Goal: Task Accomplishment & Management: Manage account settings

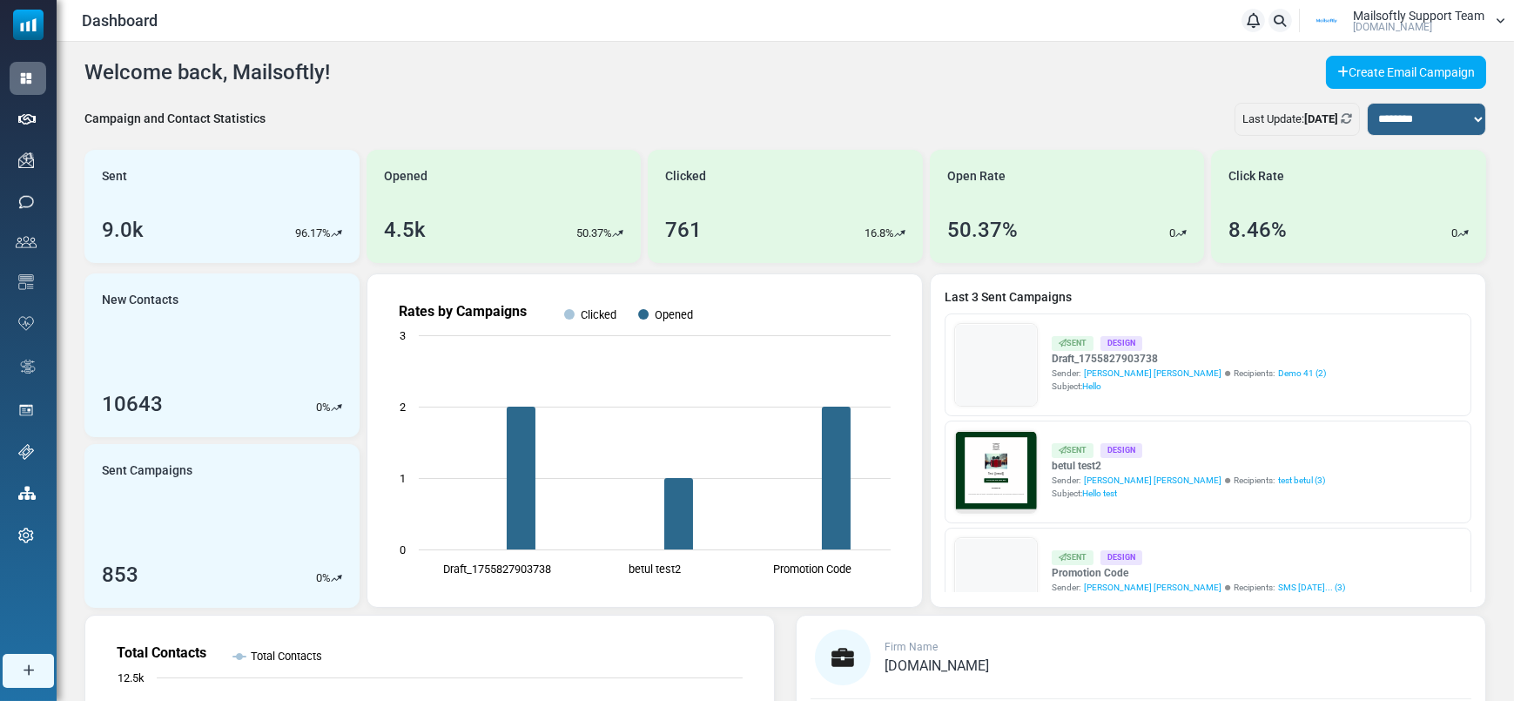
click at [1399, 26] on span "Mailsoftly.Com" at bounding box center [1392, 27] width 79 height 10
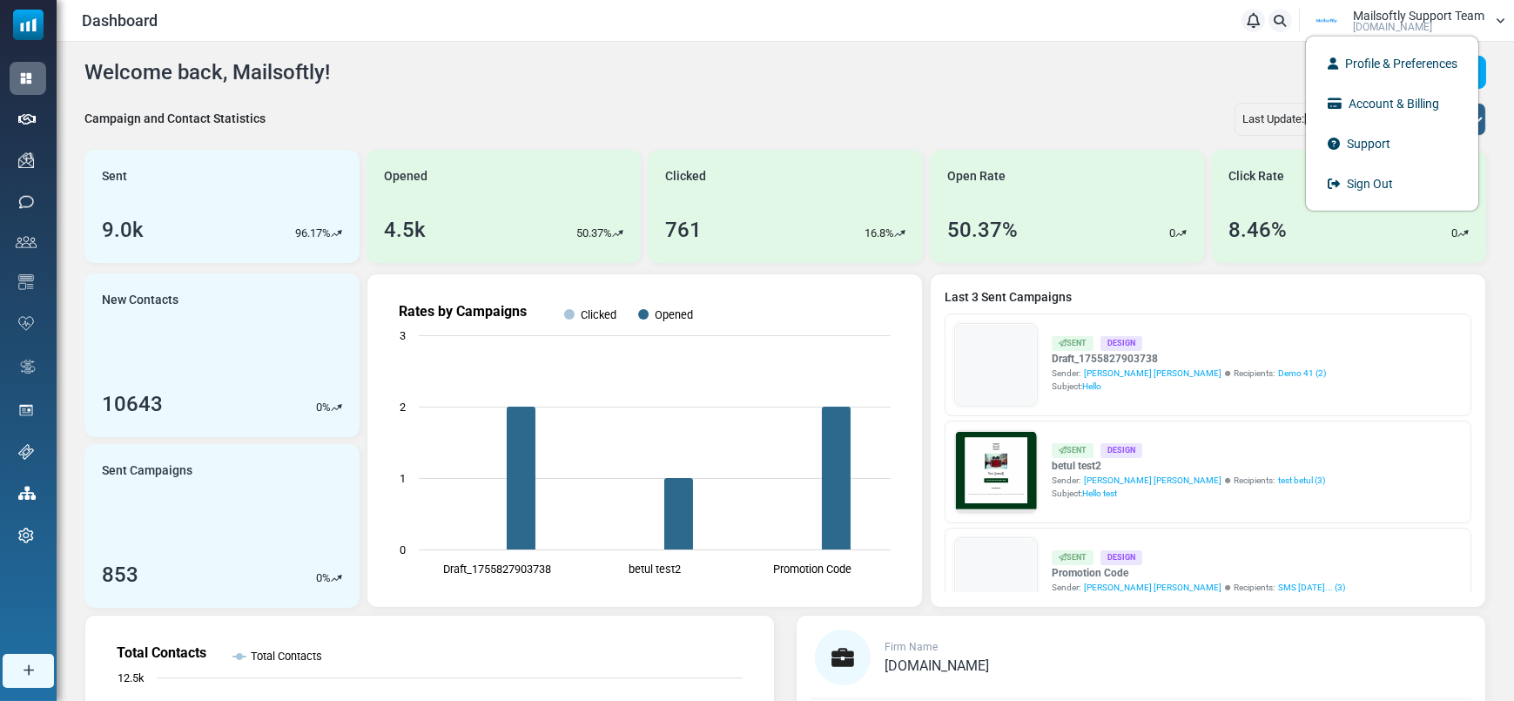
click at [1384, 203] on ul "Profile & Preferences Account & Billing Support Sign Out" at bounding box center [1392, 123] width 174 height 176
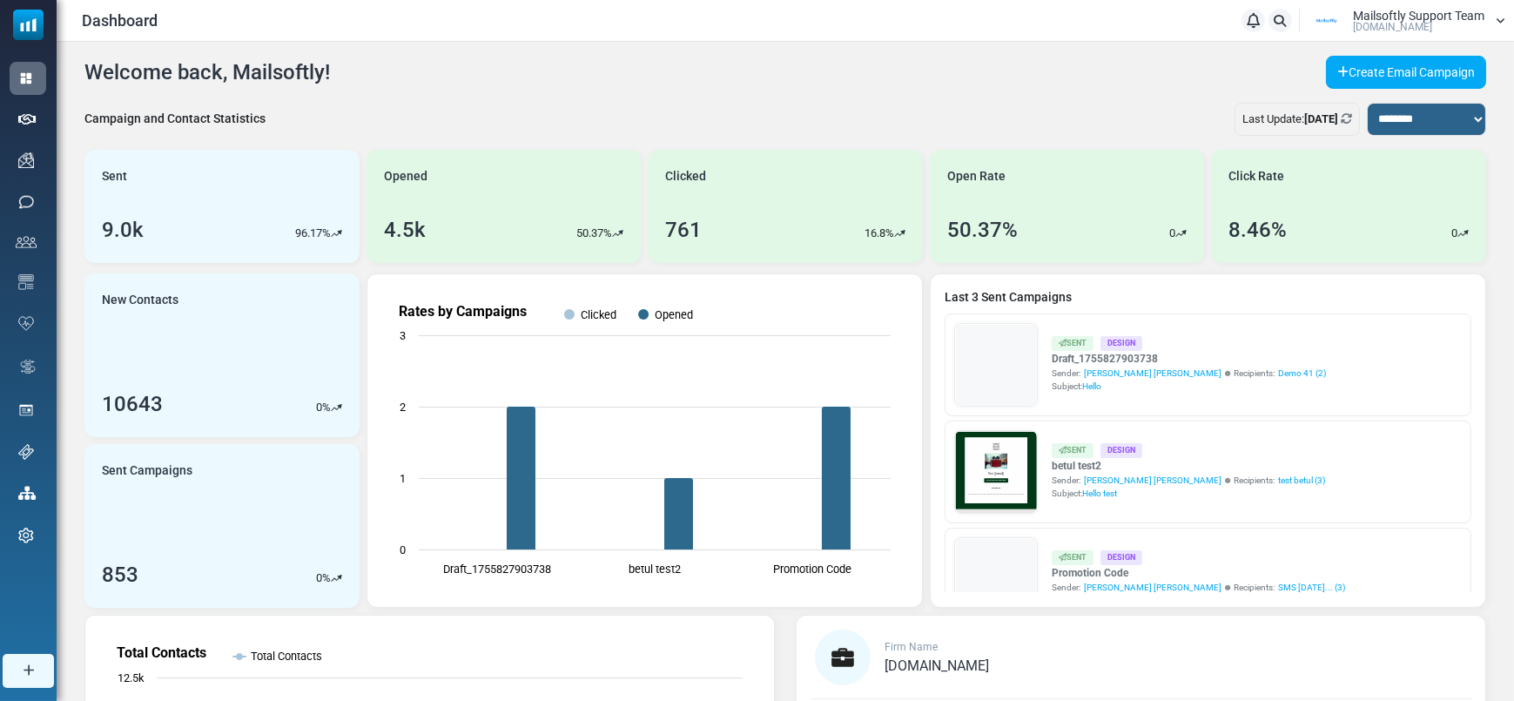
click at [1399, 28] on span "[DOMAIN_NAME]" at bounding box center [1392, 27] width 79 height 10
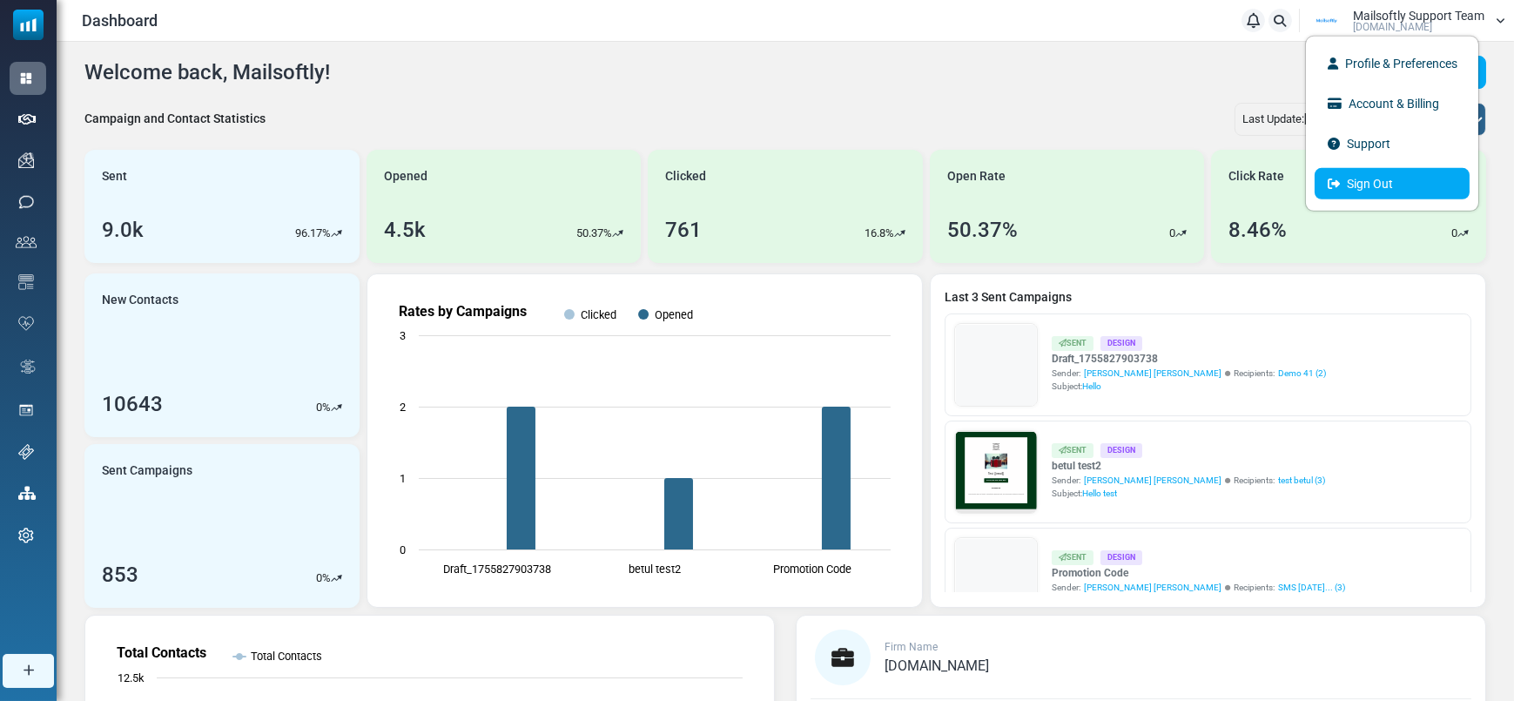
click at [1388, 182] on link "Sign Out" at bounding box center [1391, 182] width 155 height 31
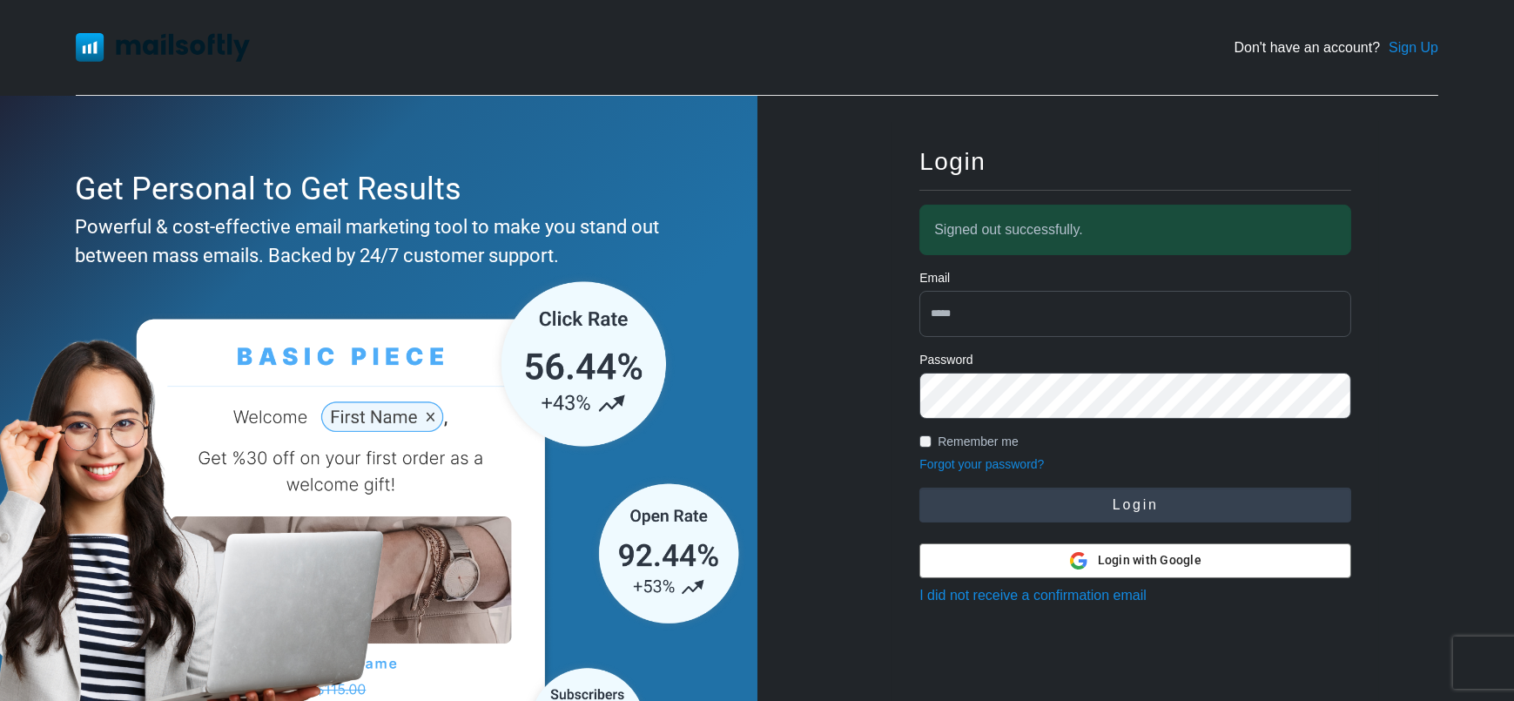
type input "**********"
click at [1076, 514] on button "Login" at bounding box center [1135, 504] width 432 height 35
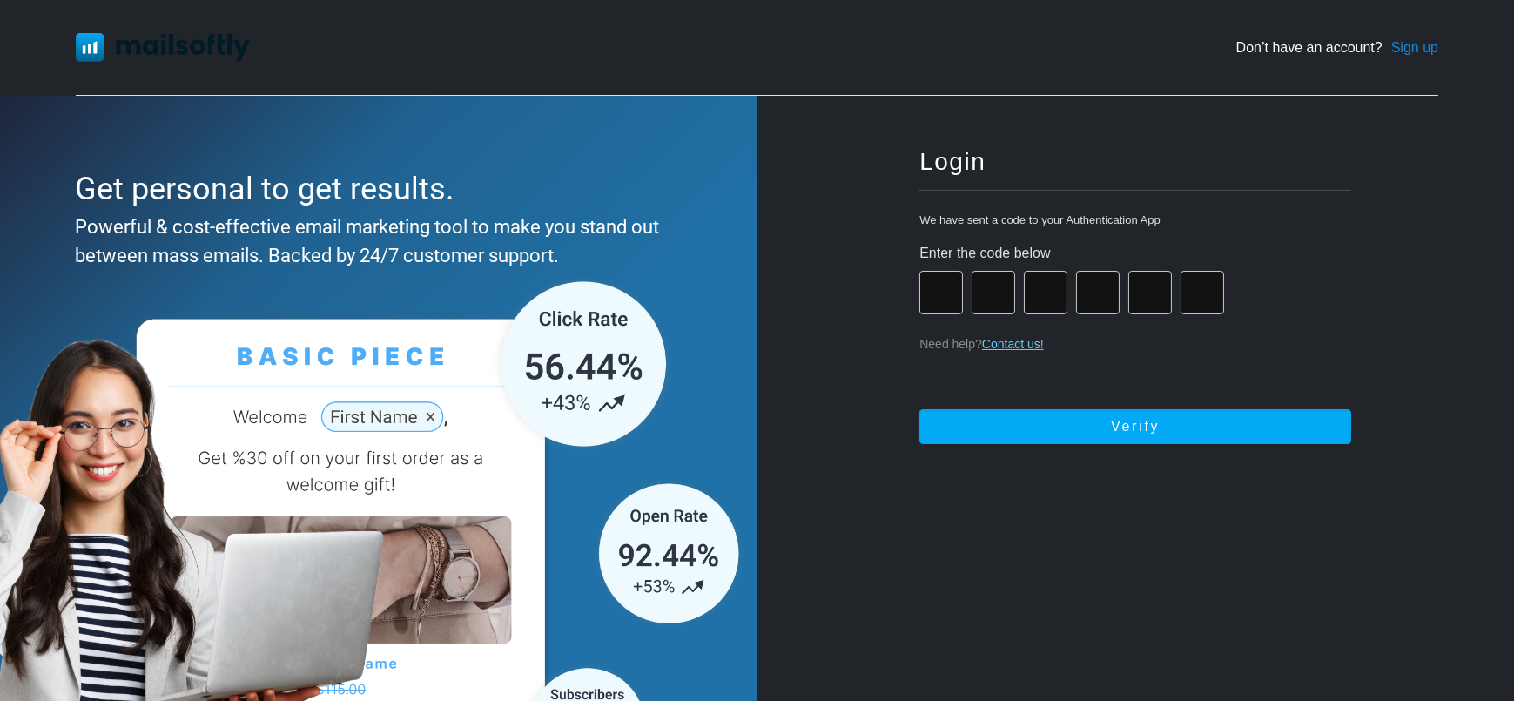
click at [944, 291] on input "number" at bounding box center [941, 293] width 44 height 44
click at [939, 293] on input "number" at bounding box center [941, 293] width 44 height 44
type input "*"
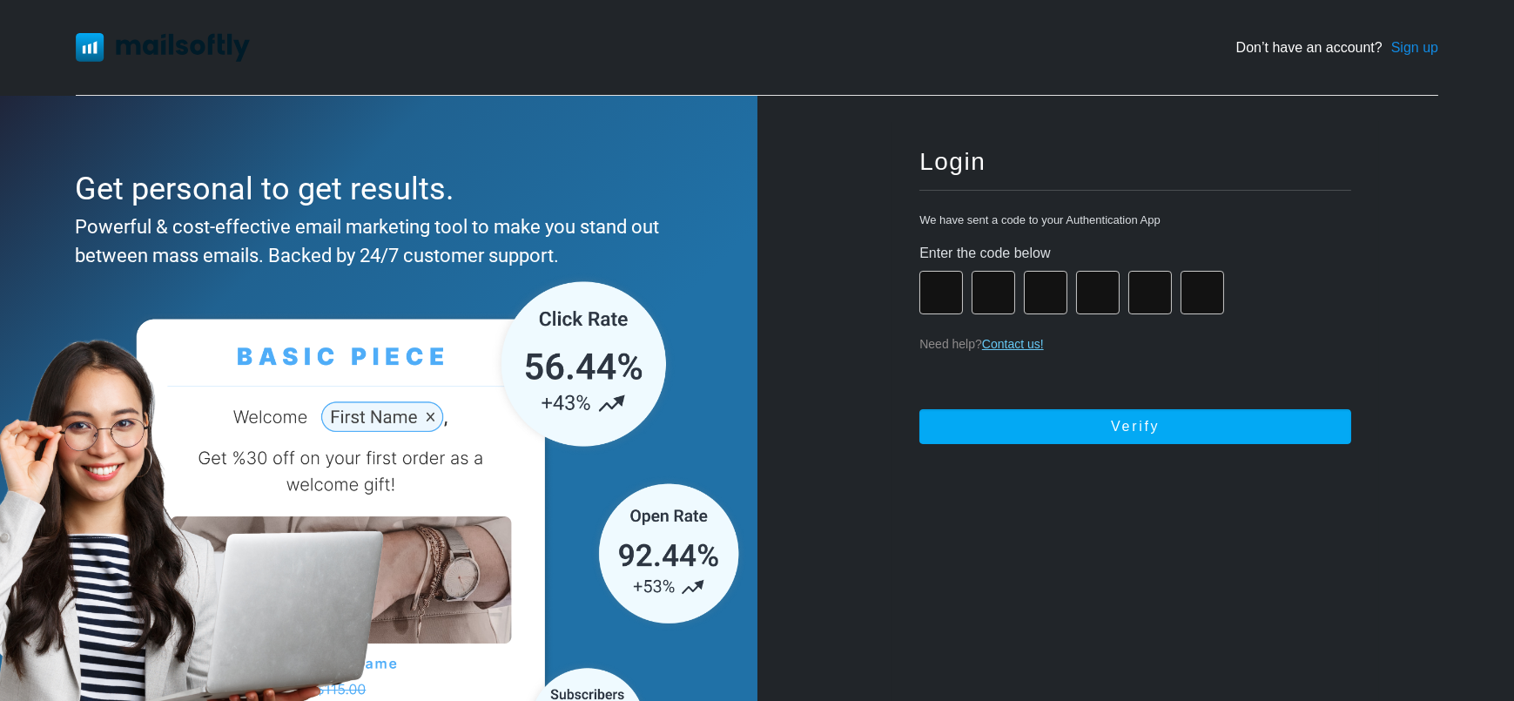
type input "*"
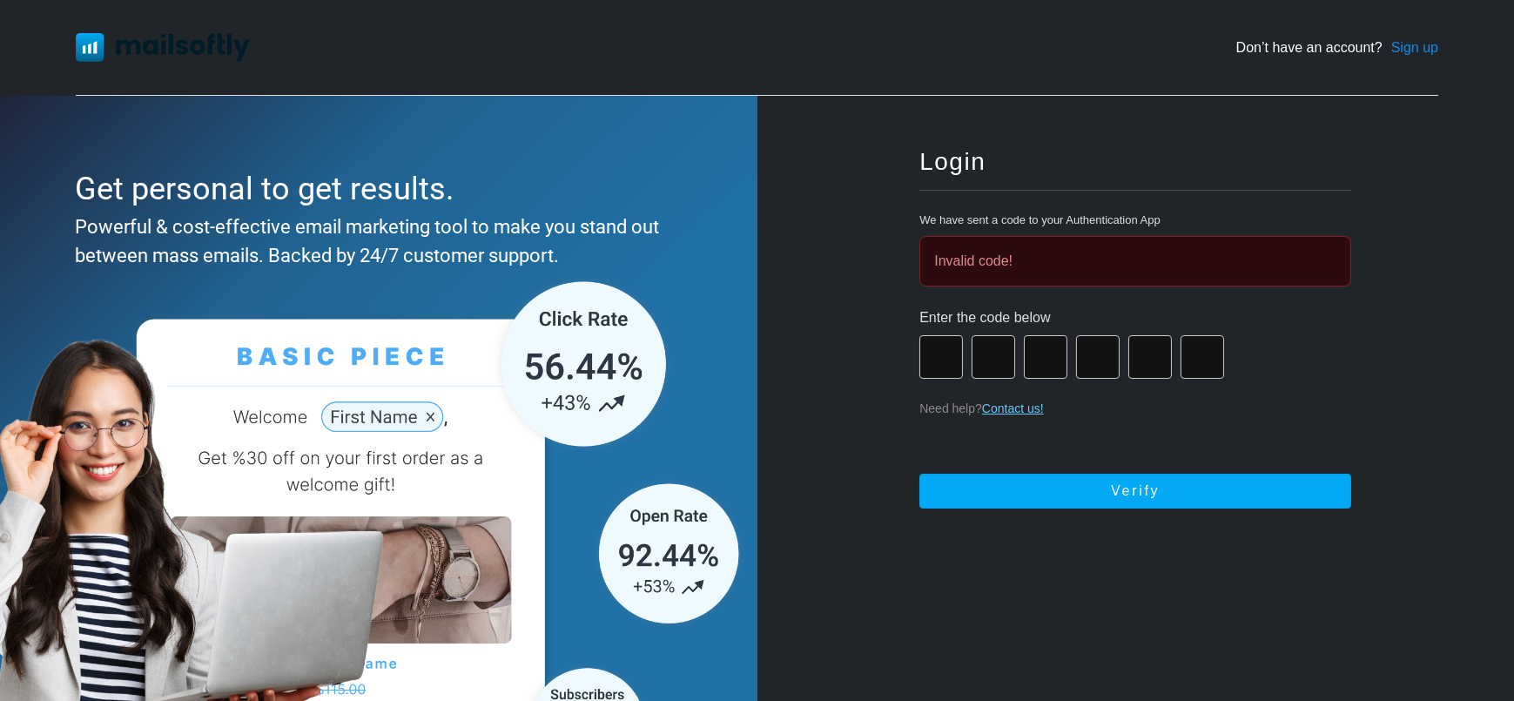
type input "*"
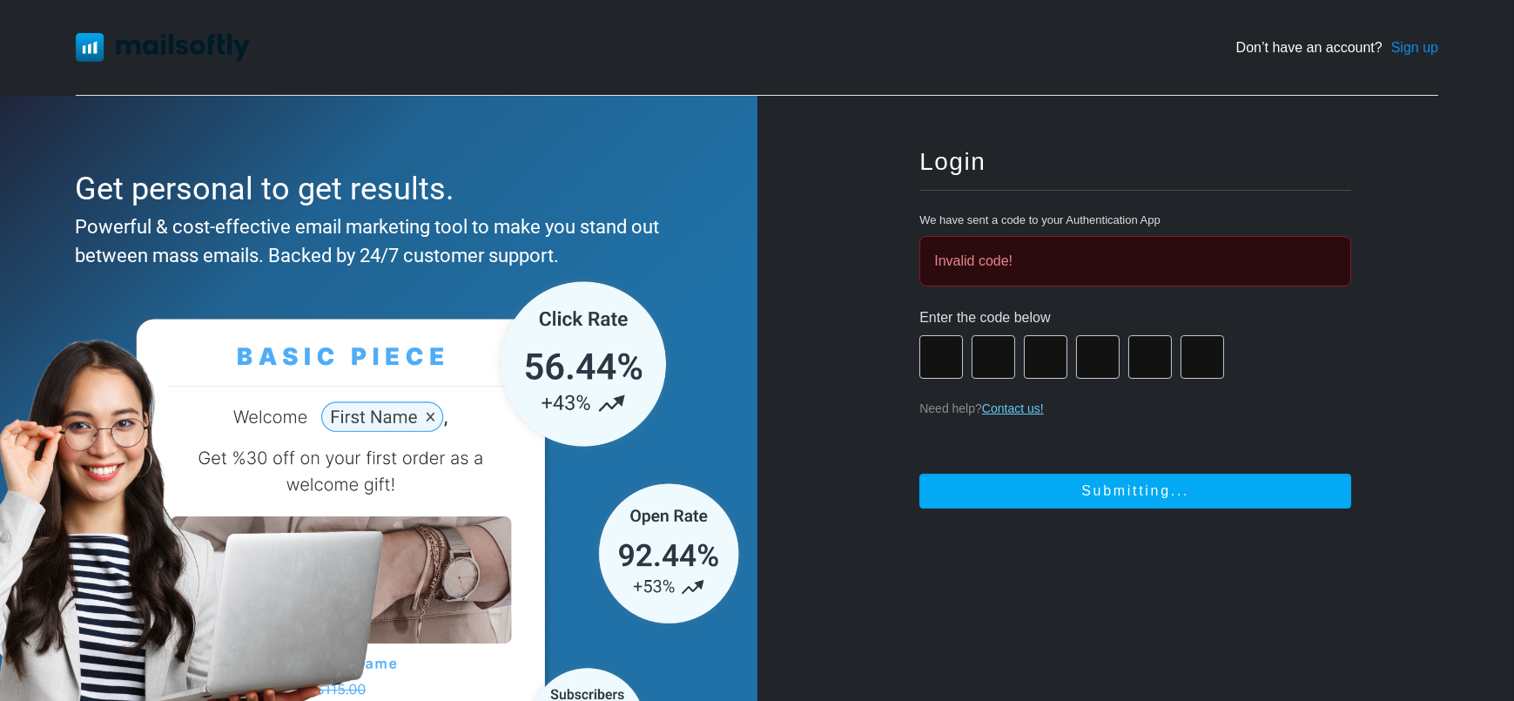
type input "*"
click at [919, 473] on button "Submitting..." at bounding box center [1135, 490] width 432 height 35
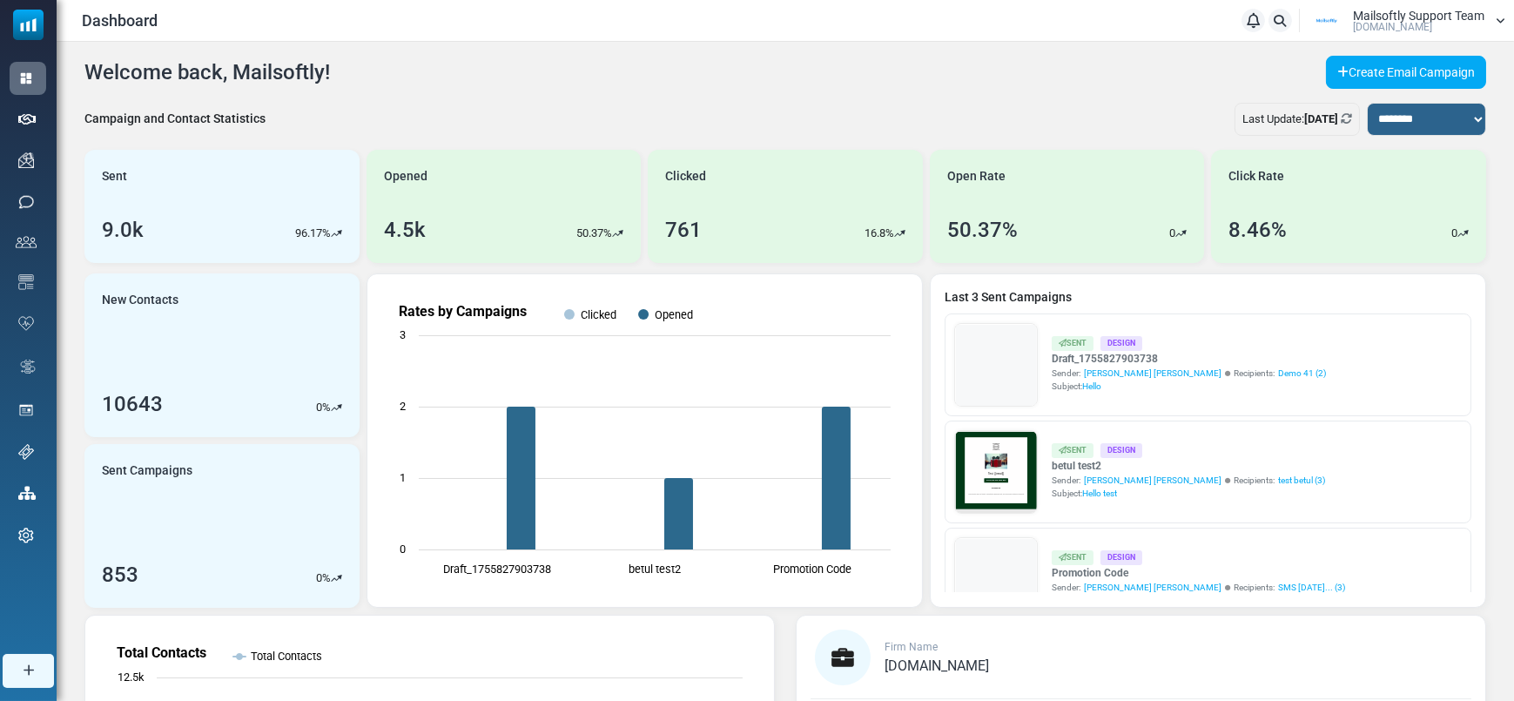
click at [1387, 18] on span "Mailsoftly Support Team" at bounding box center [1418, 16] width 131 height 12
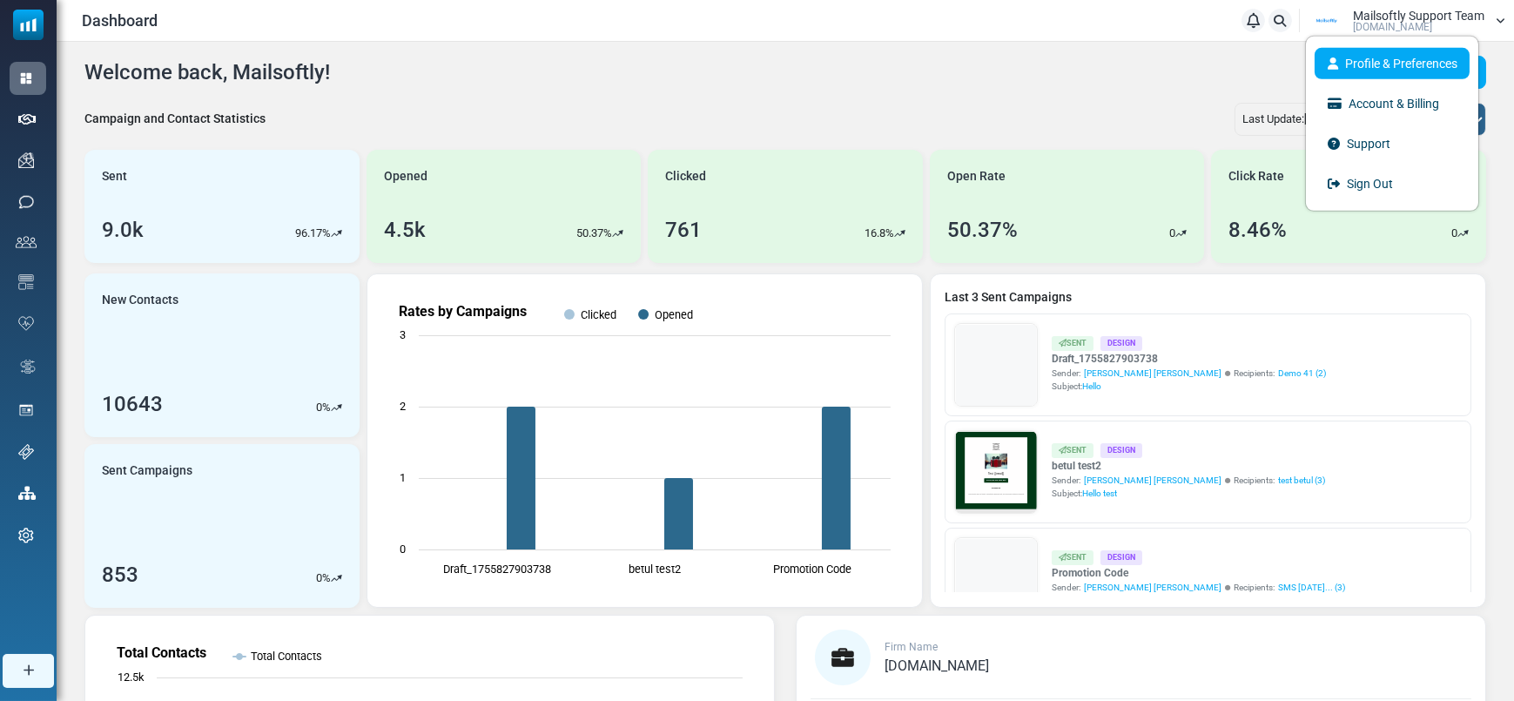
click at [1401, 64] on link "Profile & Preferences" at bounding box center [1391, 62] width 155 height 31
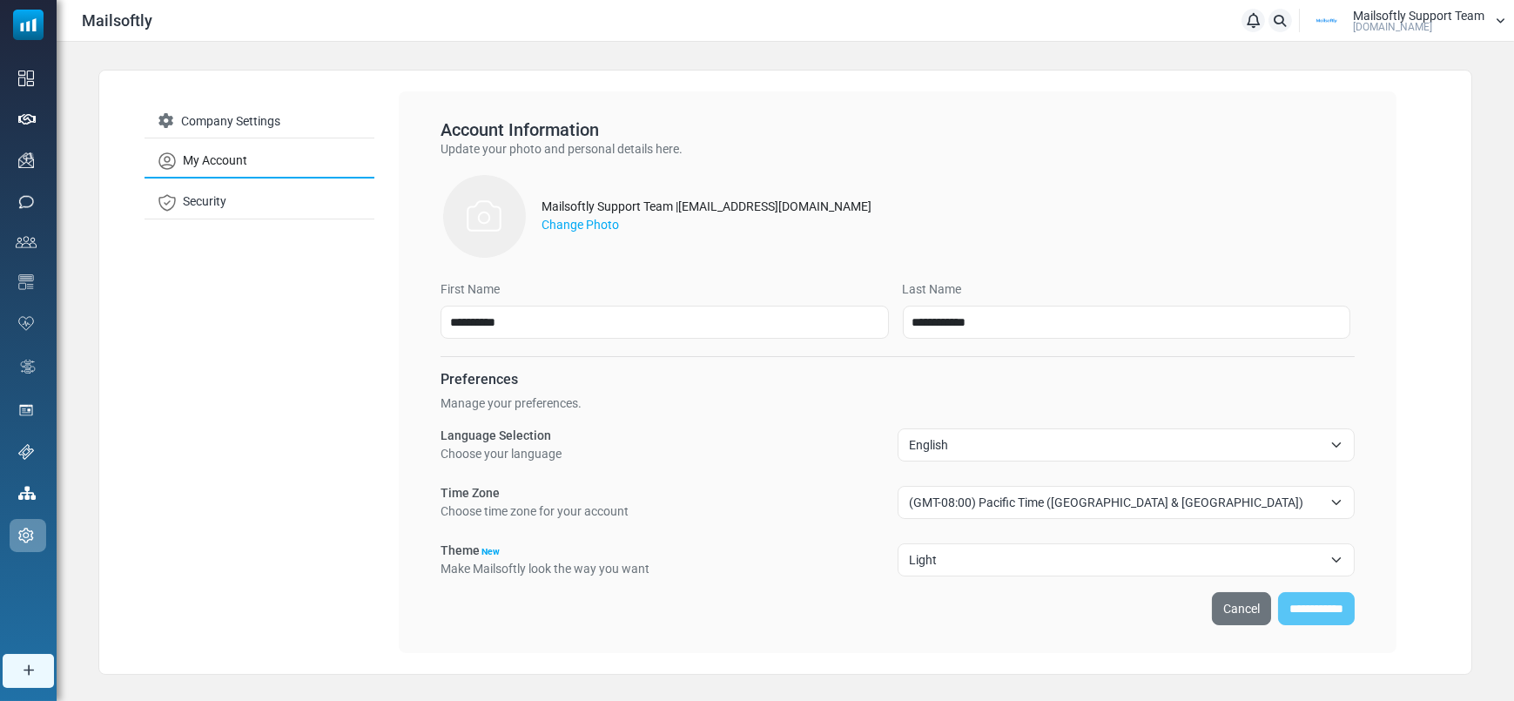
click at [1393, 22] on span "[DOMAIN_NAME]" at bounding box center [1392, 27] width 79 height 10
click at [1387, 173] on link "Sign Out" at bounding box center [1391, 182] width 155 height 31
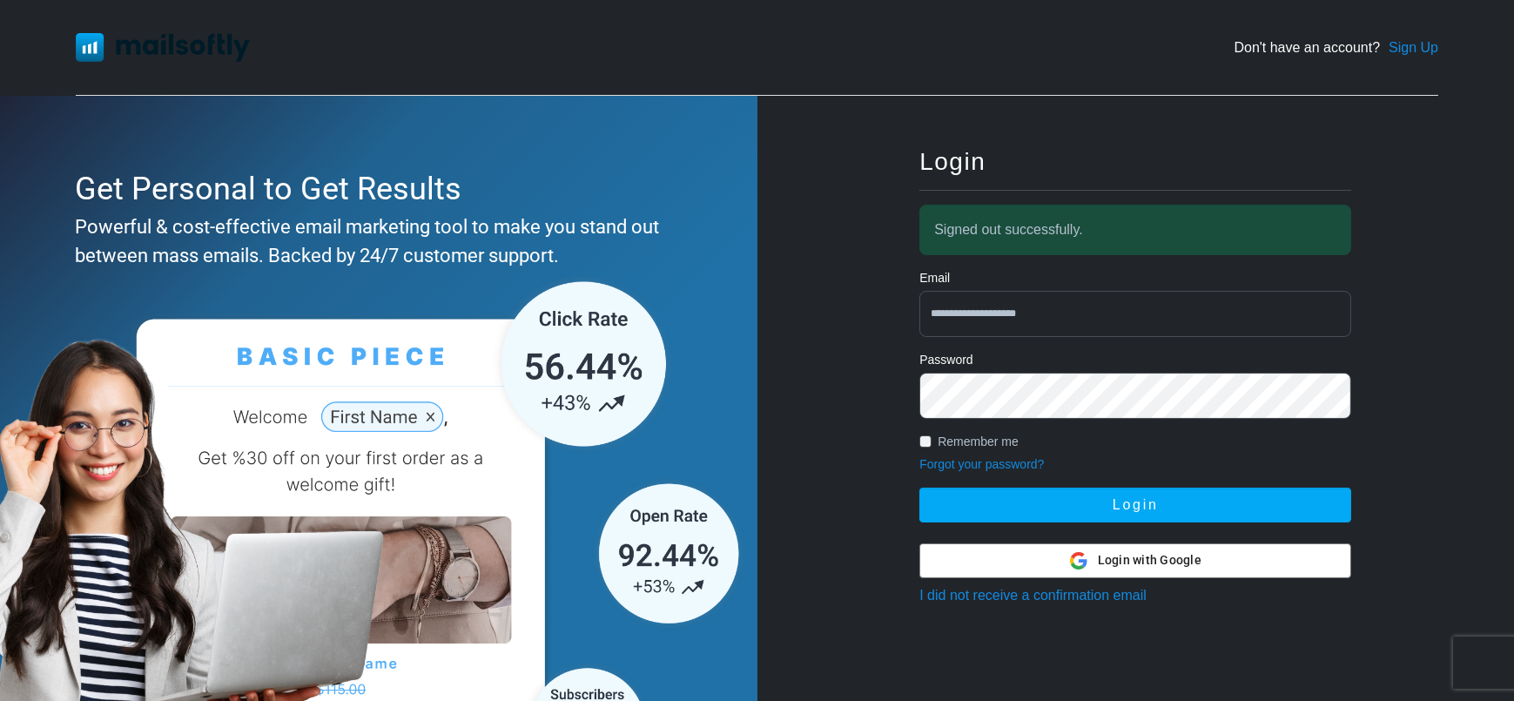
click at [1038, 319] on input "**********" at bounding box center [1135, 314] width 432 height 46
type input "**********"
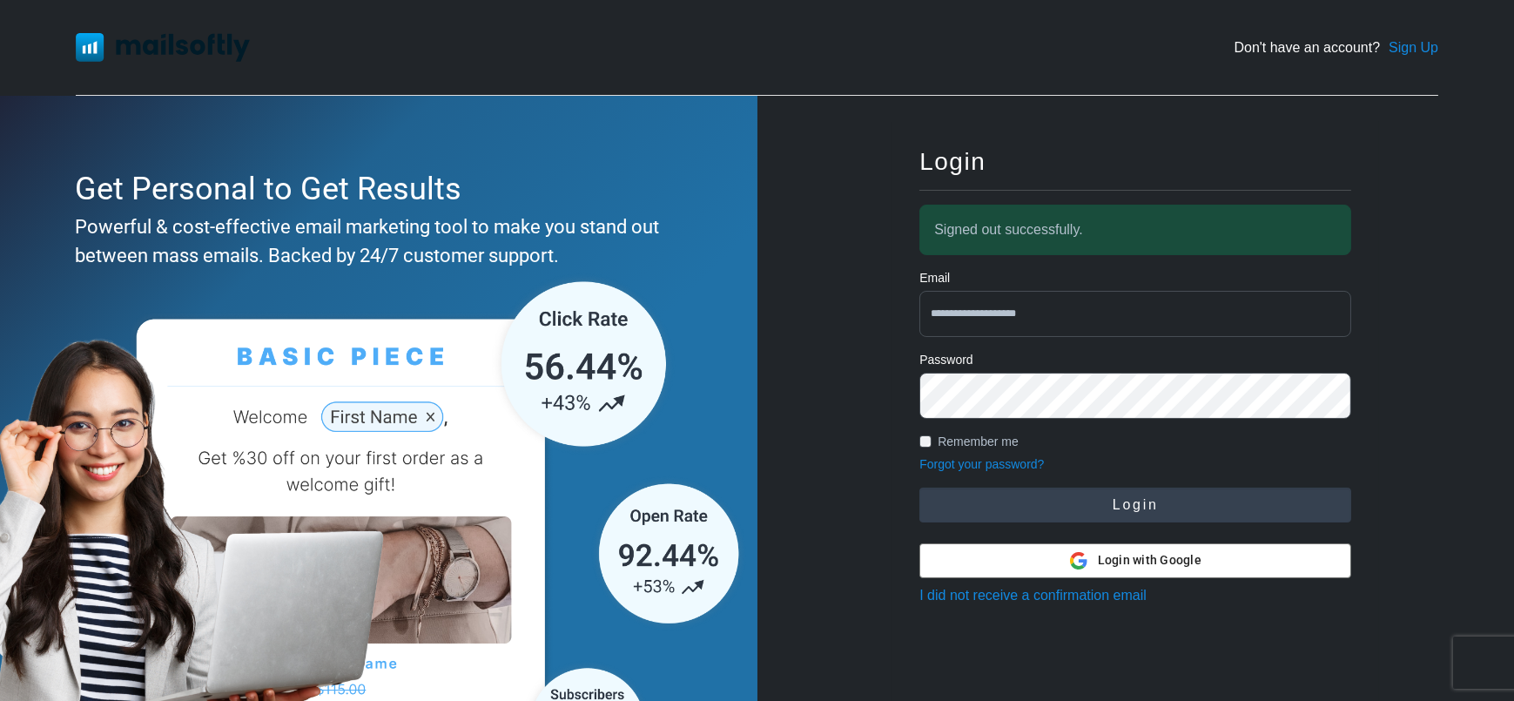
click at [1156, 520] on button "Login" at bounding box center [1135, 504] width 432 height 35
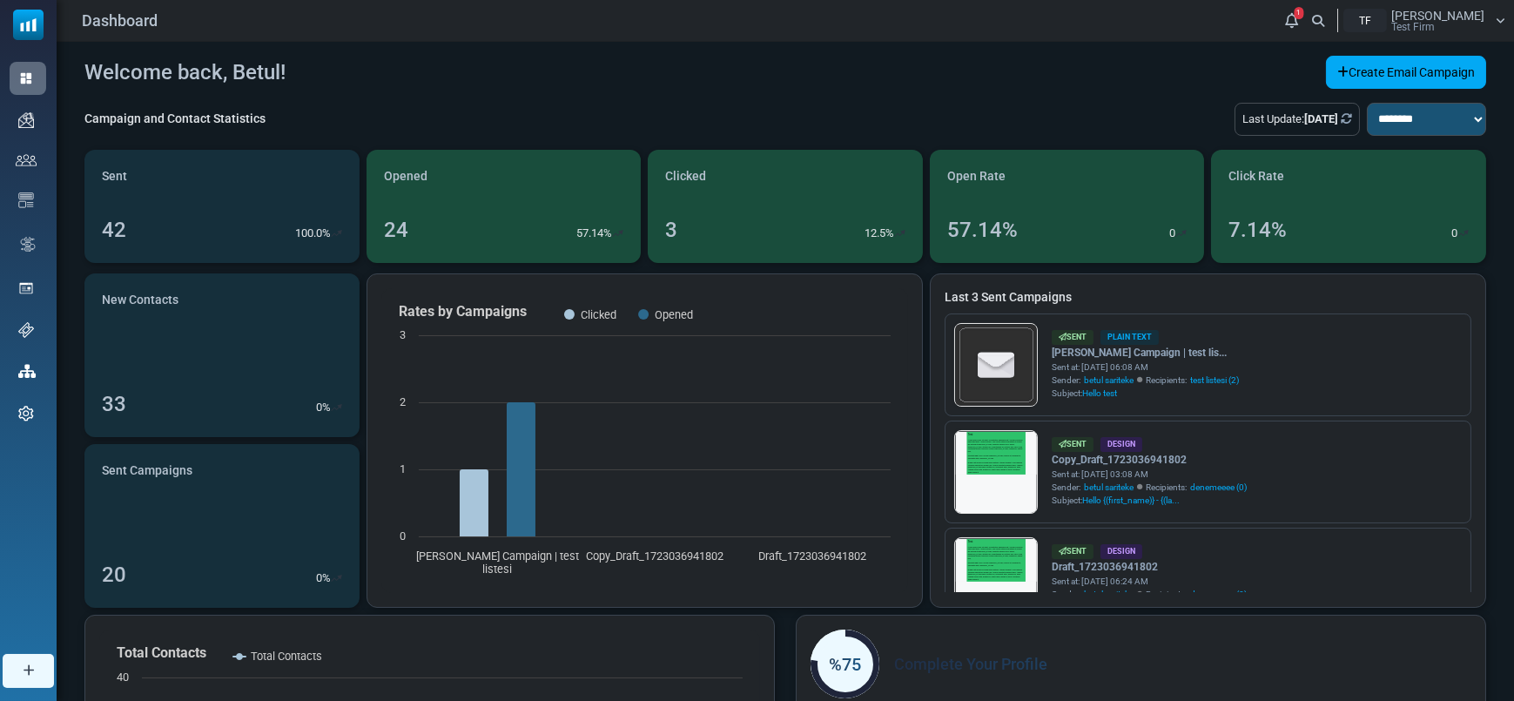
click at [1440, 15] on span "Betul Sariteke" at bounding box center [1437, 16] width 93 height 12
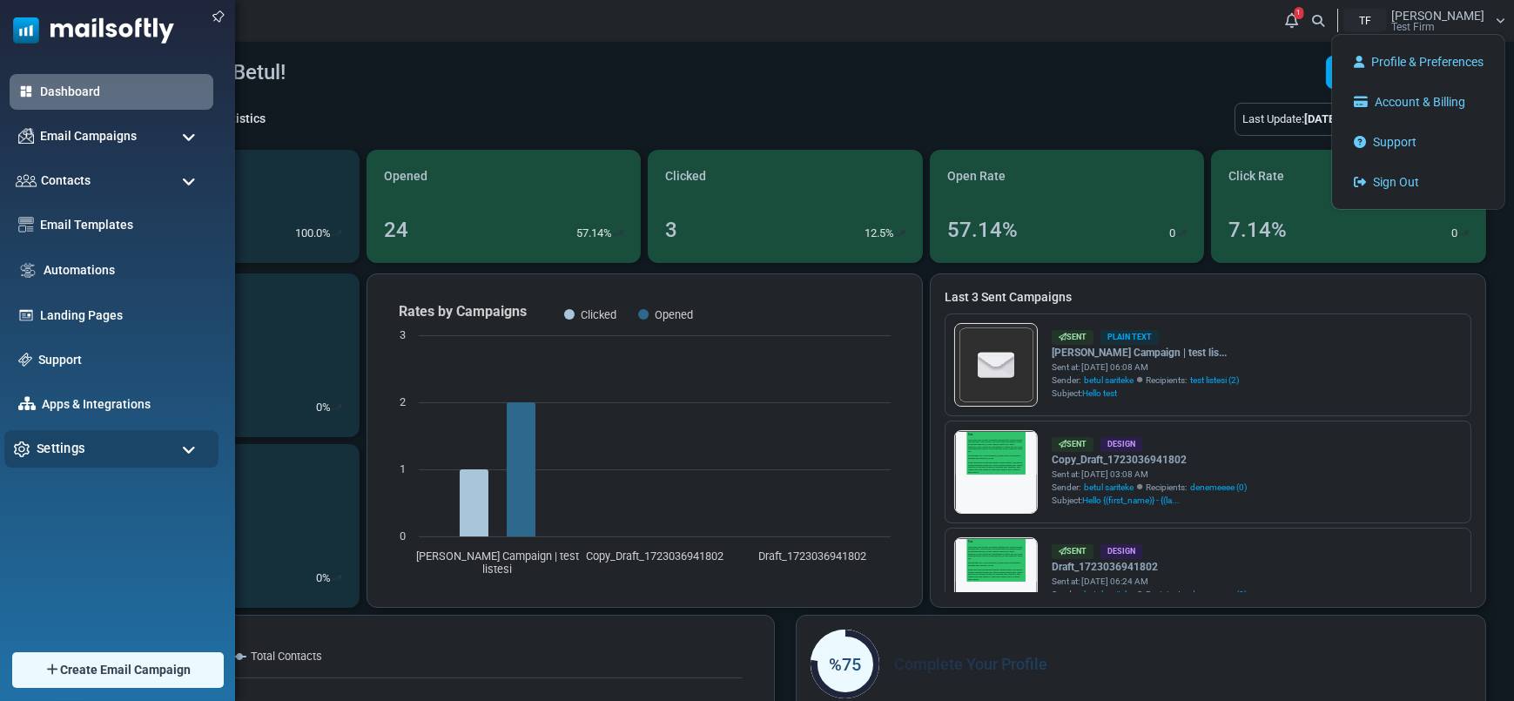
click at [80, 459] on div "Settings" at bounding box center [111, 448] width 214 height 37
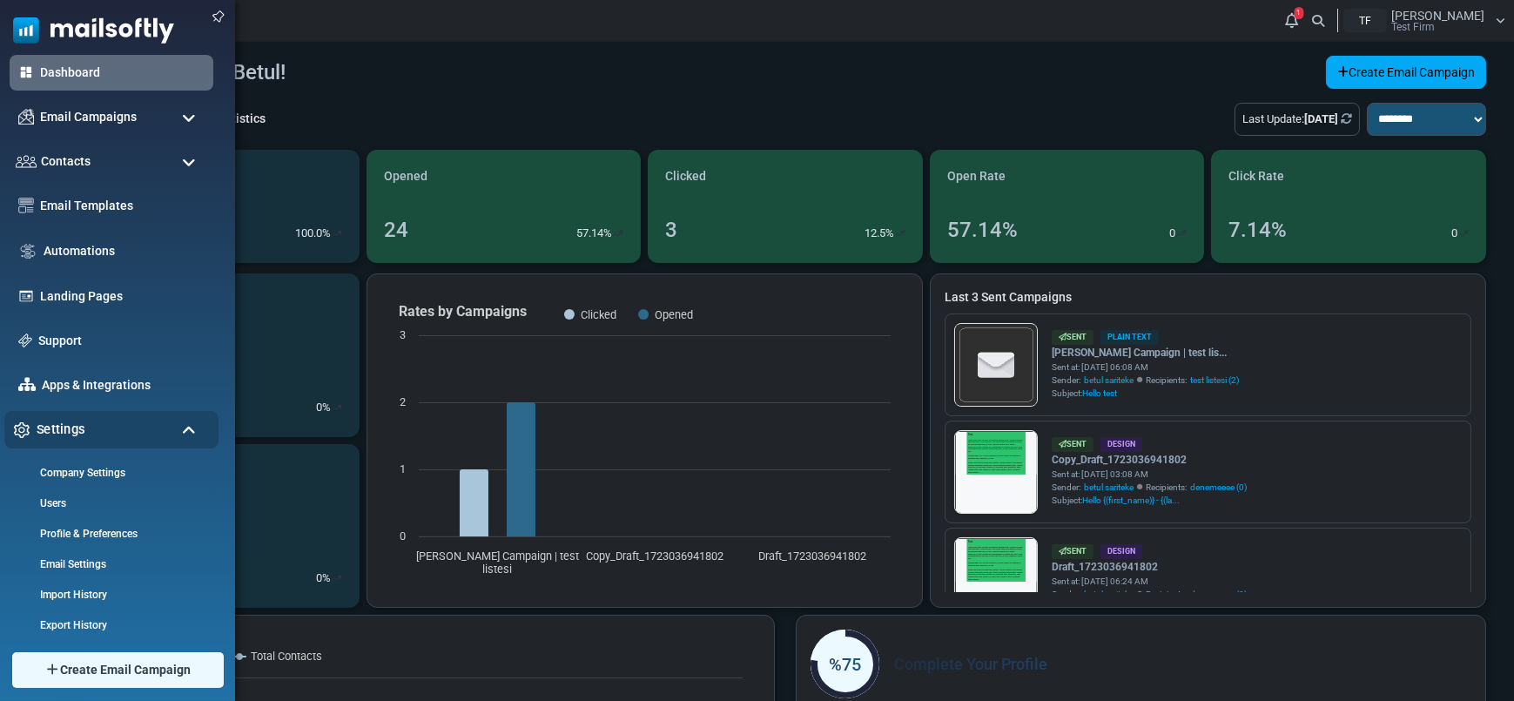
scroll to position [87, 0]
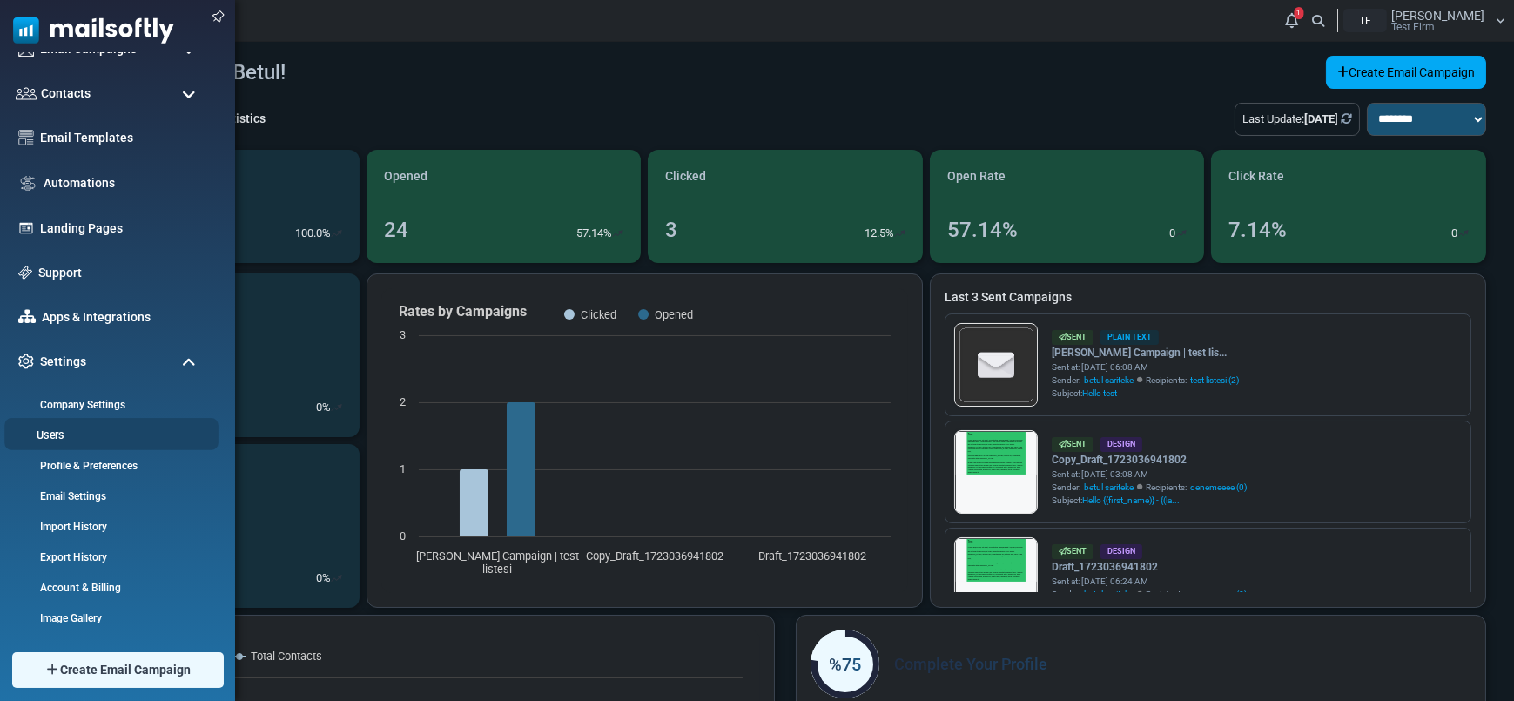
click at [62, 438] on link "Users" at bounding box center [108, 434] width 209 height 17
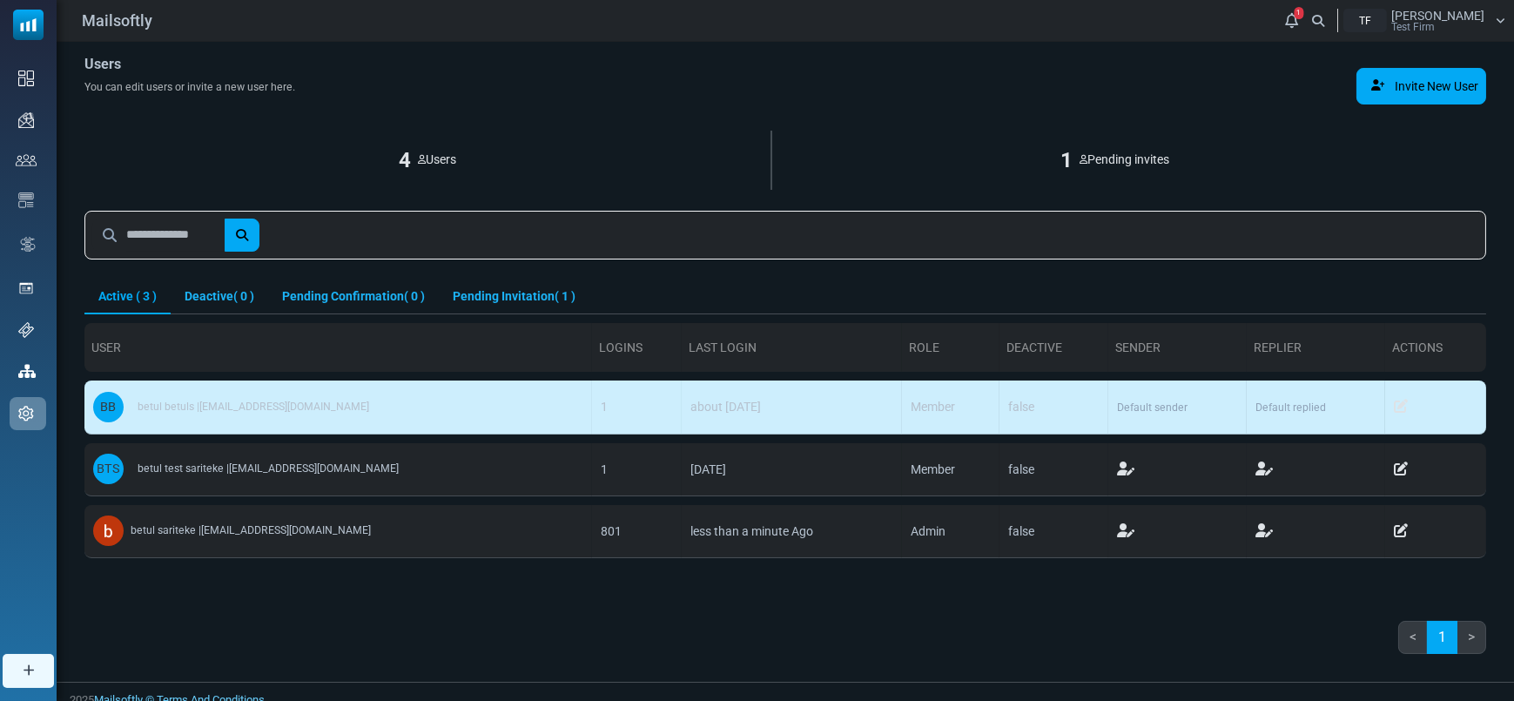
click at [1458, 19] on span "[PERSON_NAME]" at bounding box center [1437, 16] width 93 height 12
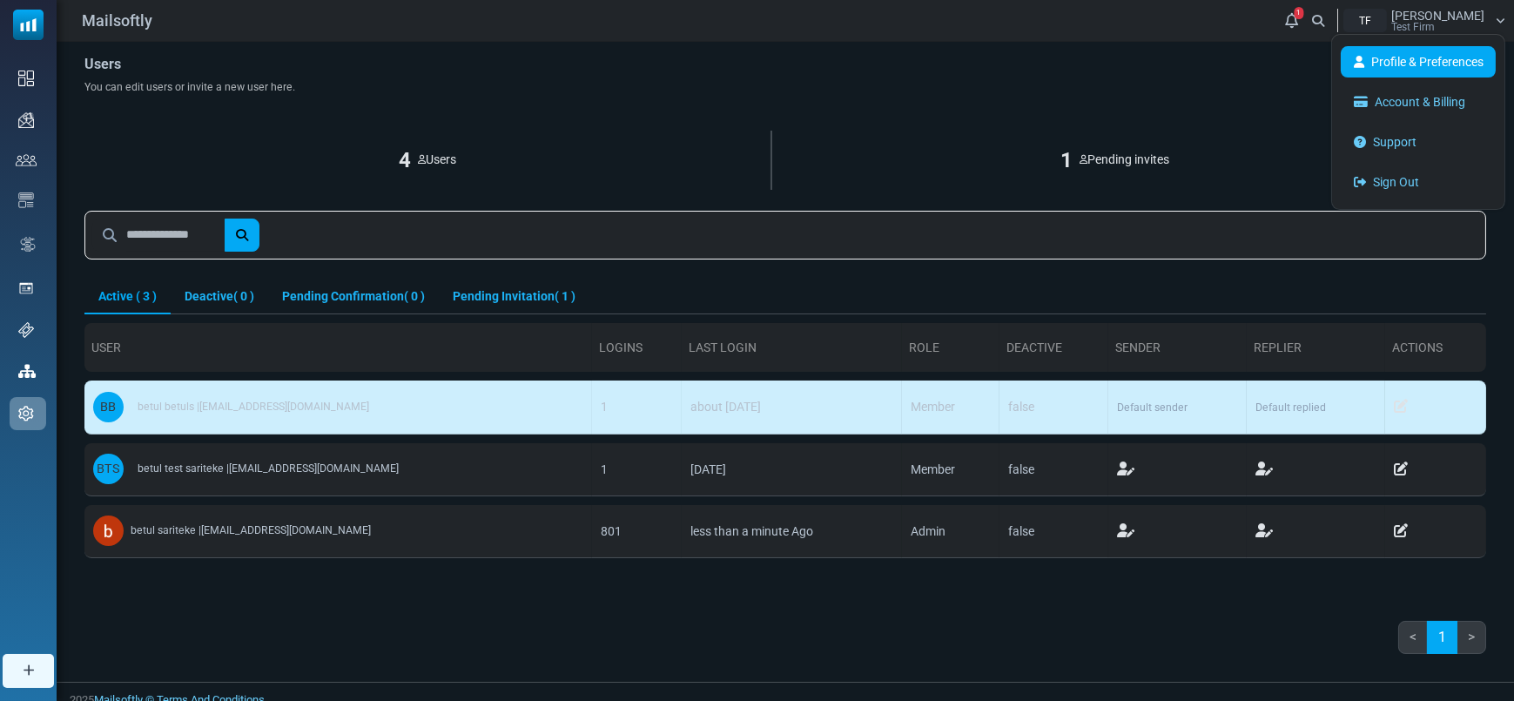
click at [1451, 67] on link "Profile & Preferences" at bounding box center [1417, 61] width 155 height 31
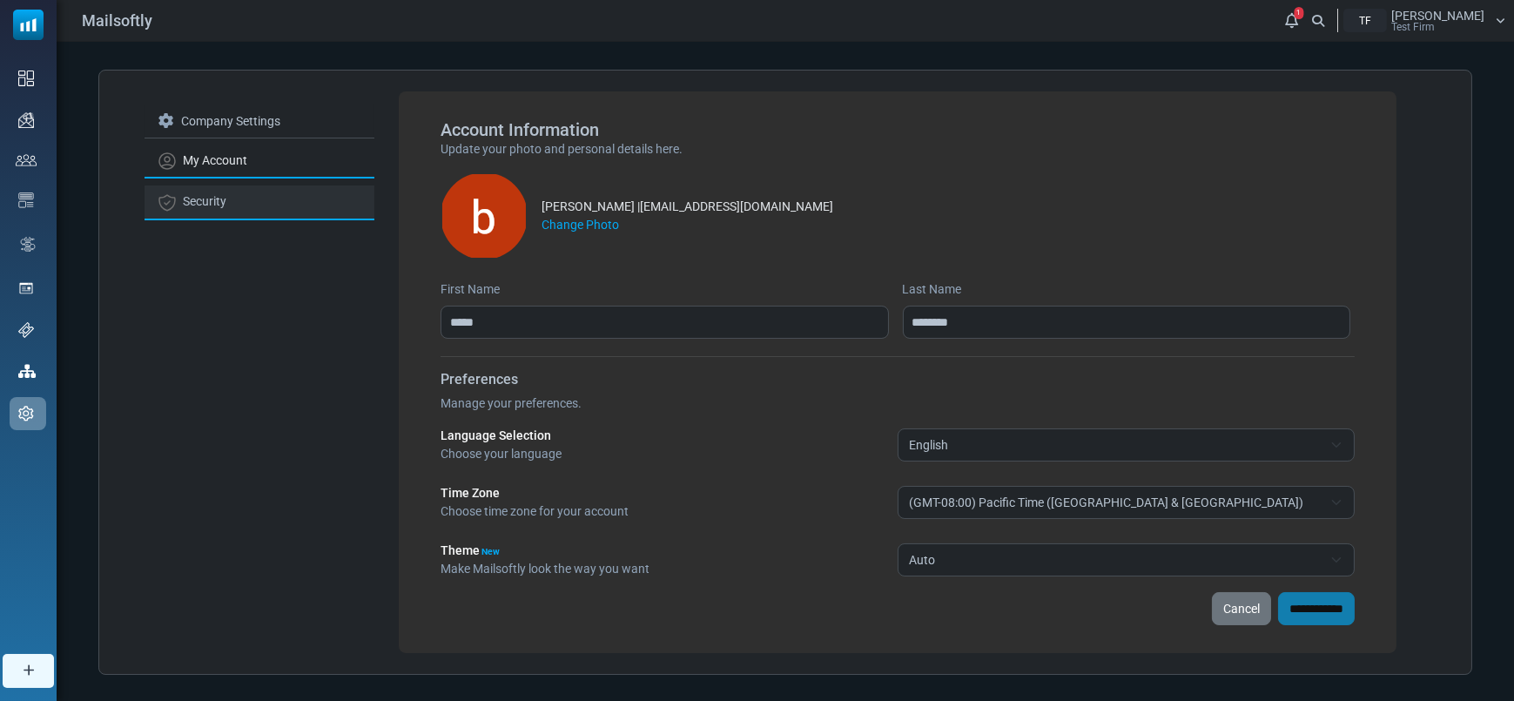
click at [197, 205] on link "Security" at bounding box center [259, 202] width 230 height 34
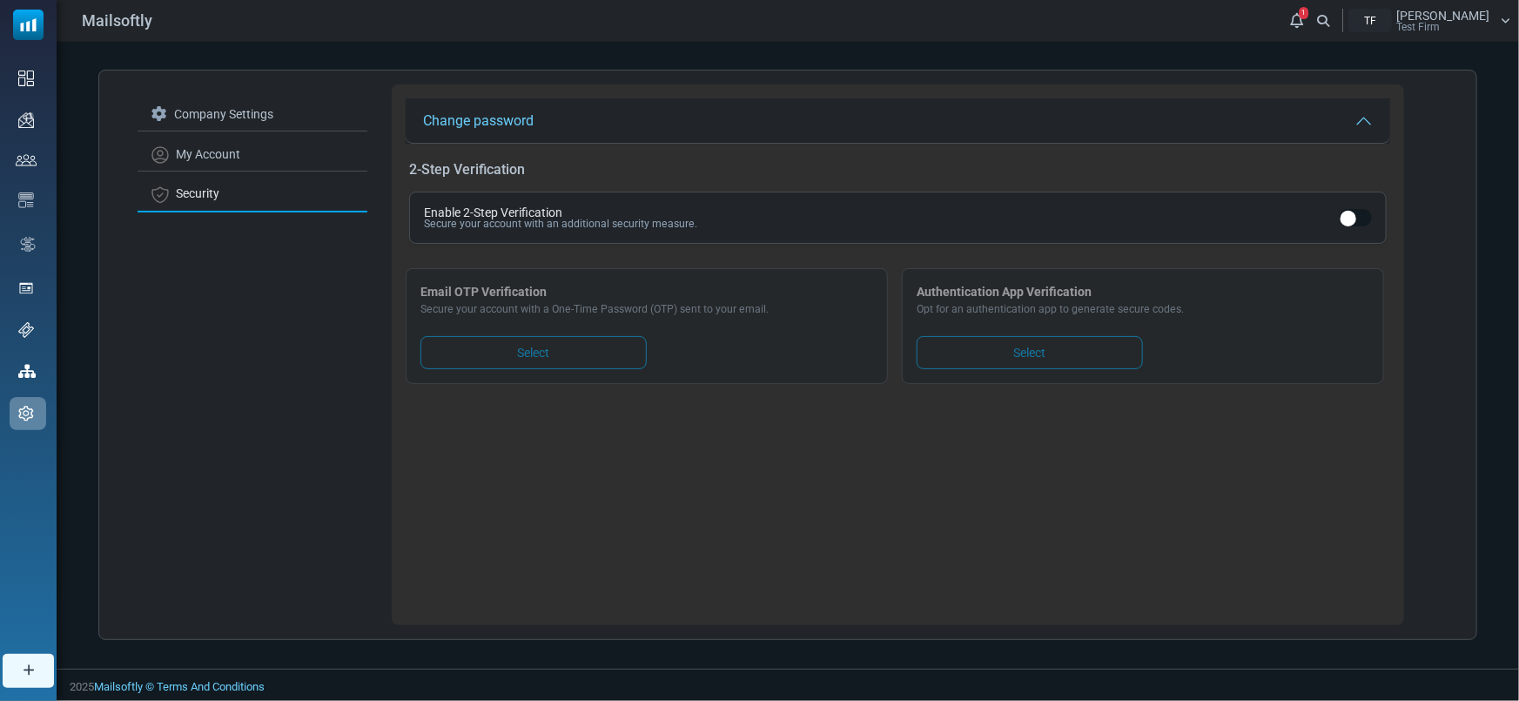
click at [1338, 203] on div "Enable 2-Step Verification Secure your account with an additional security meas…" at bounding box center [897, 217] width 977 height 52
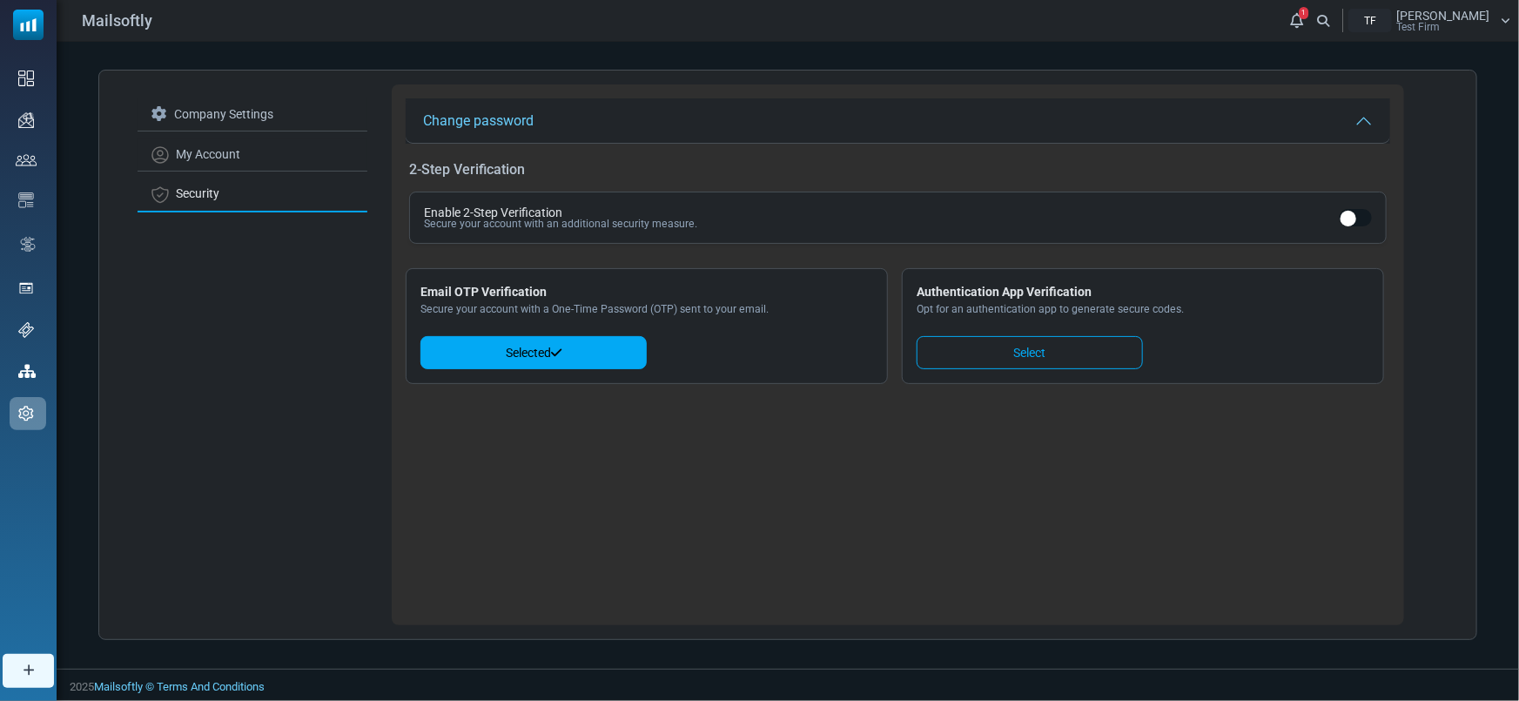
click at [1437, 32] on div "Mailsoftly 1 Notifications TF Betul Sariteke Test Firm Profile & Preferences Ac…" at bounding box center [788, 20] width 1462 height 41
click at [1462, 20] on span "[PERSON_NAME]" at bounding box center [1442, 16] width 93 height 12
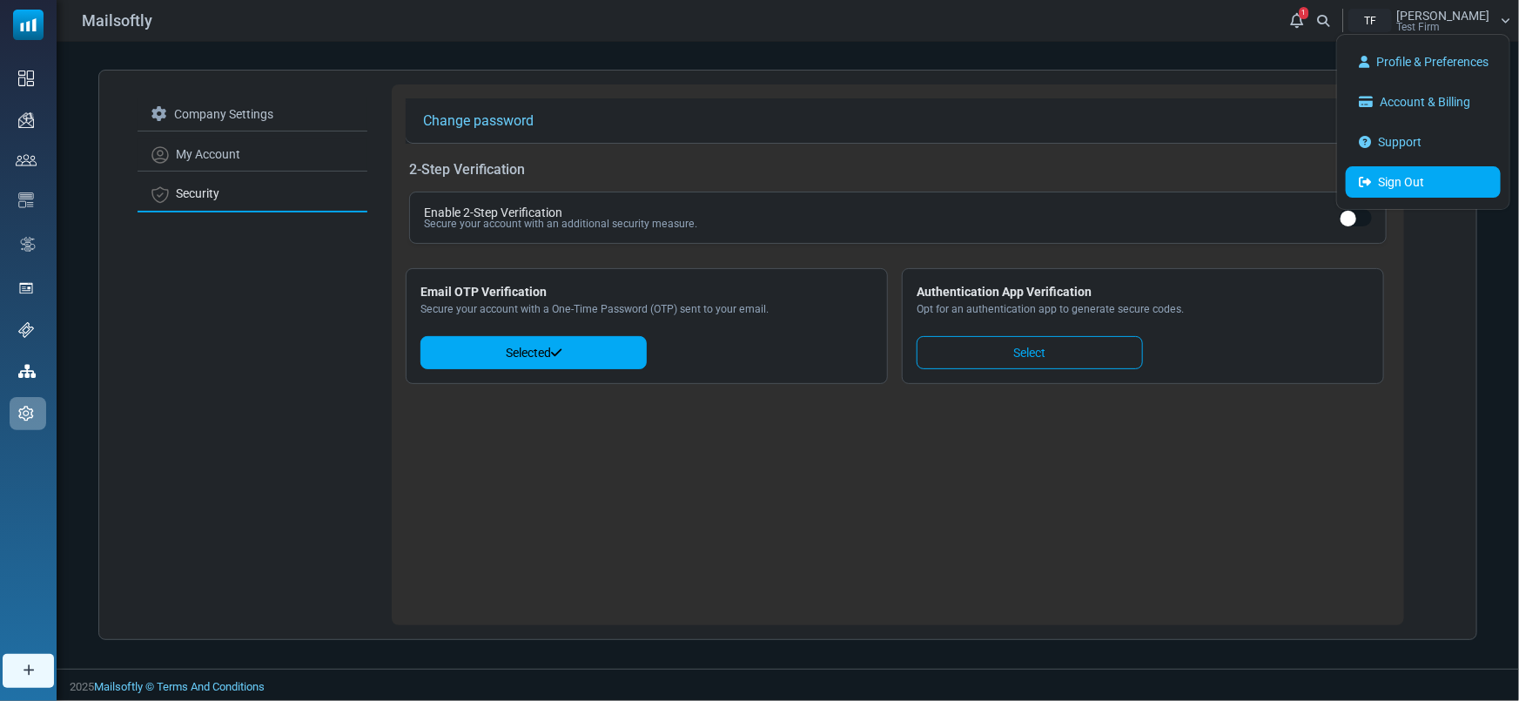
click at [1450, 182] on link "Sign Out" at bounding box center [1423, 181] width 155 height 31
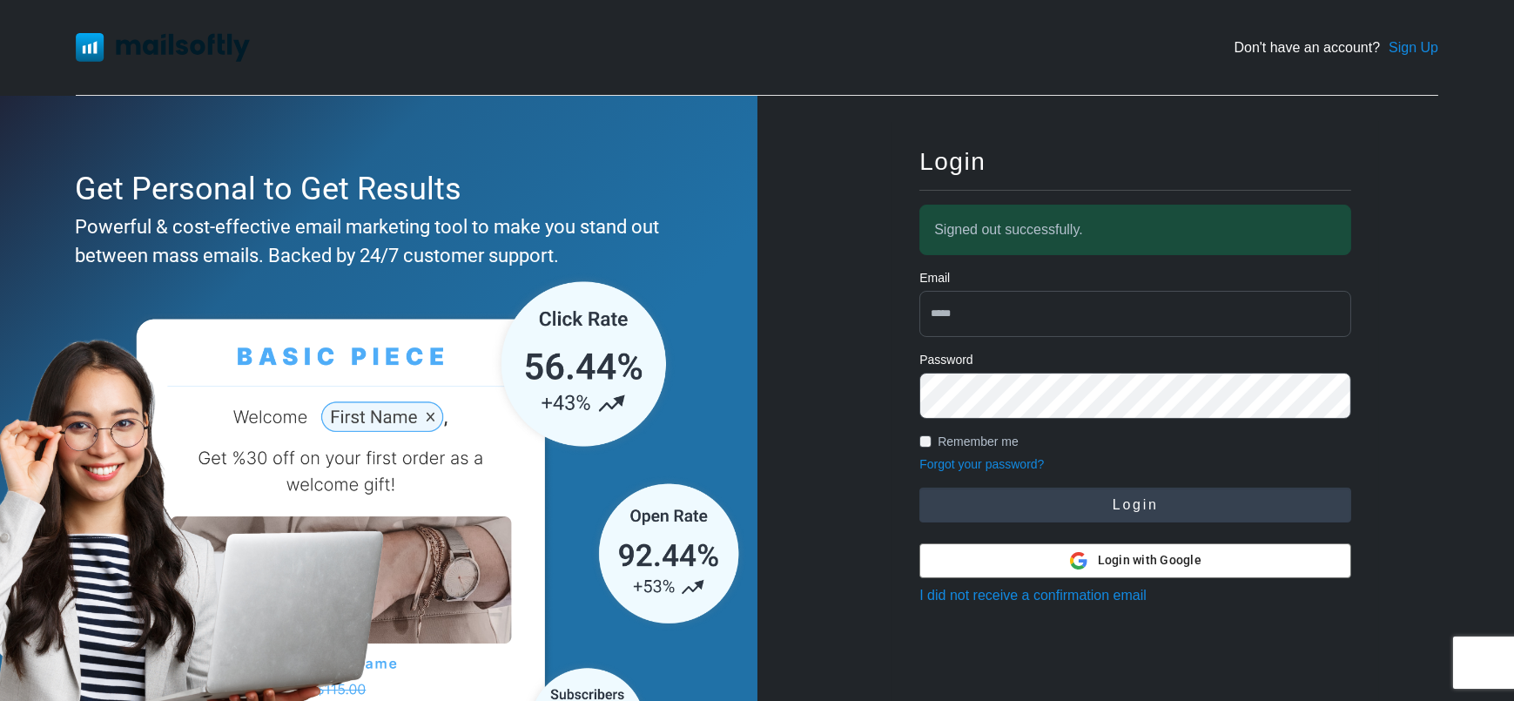
type input "**********"
click at [1179, 494] on button "Login" at bounding box center [1135, 504] width 432 height 35
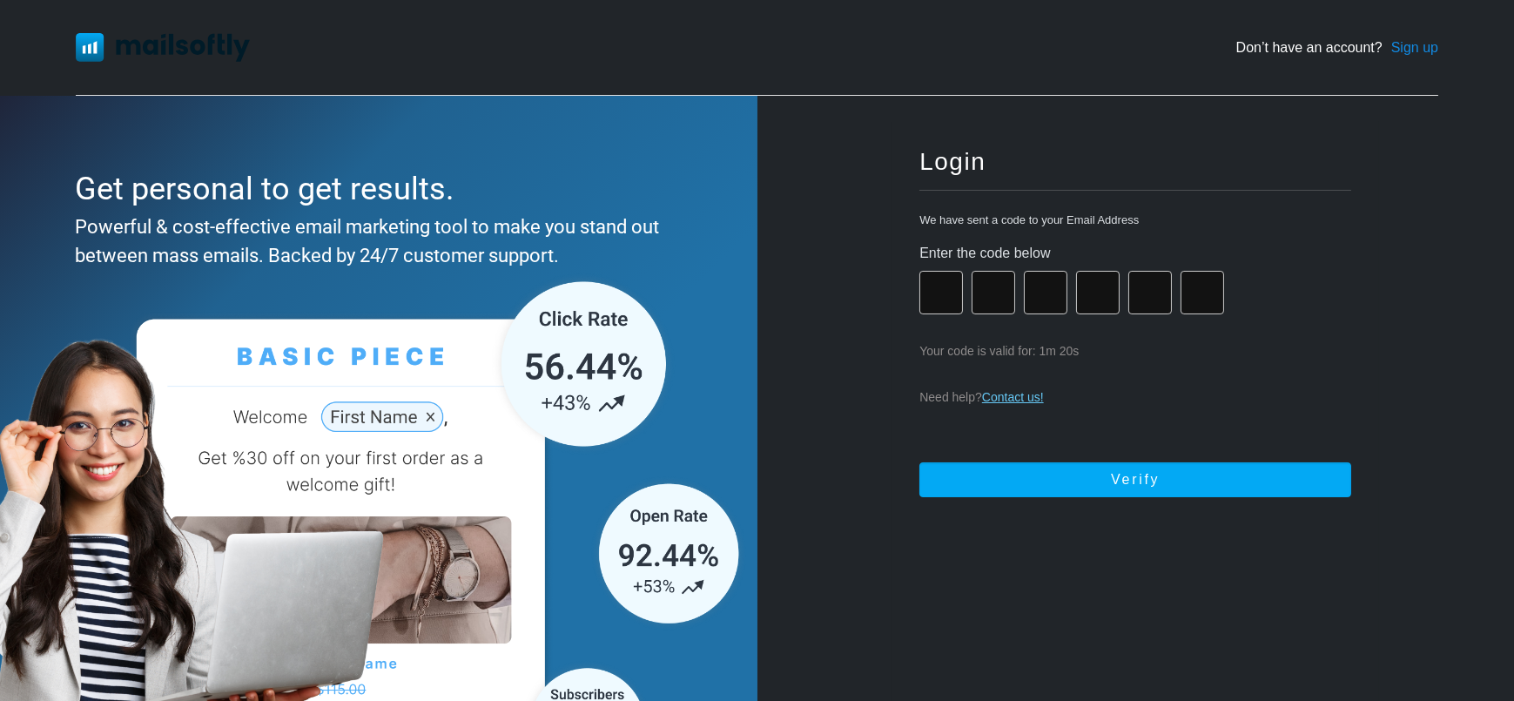
click at [938, 285] on input "number" at bounding box center [941, 293] width 44 height 44
paste input "*"
type input "*"
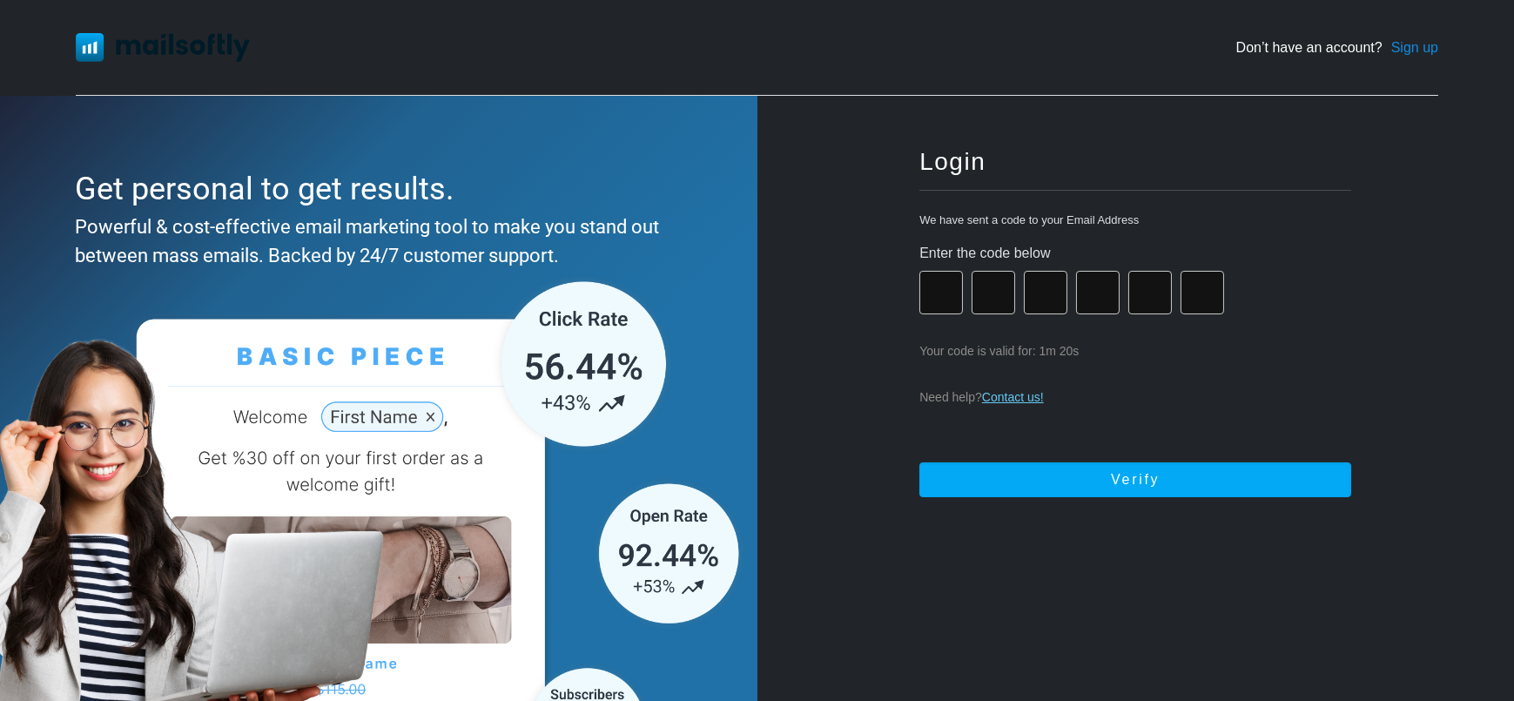
type input "*"
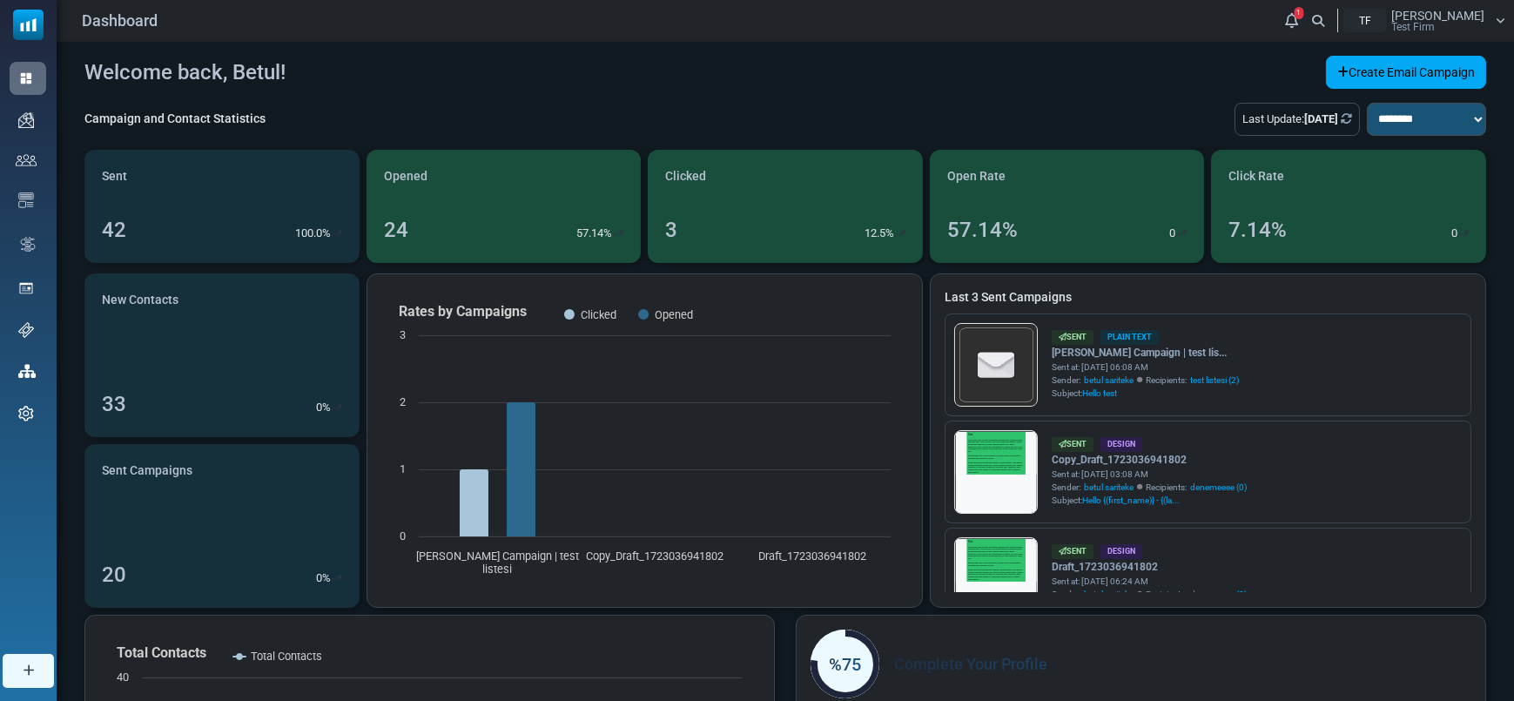
click at [1434, 22] on span "Test Firm" at bounding box center [1413, 27] width 44 height 10
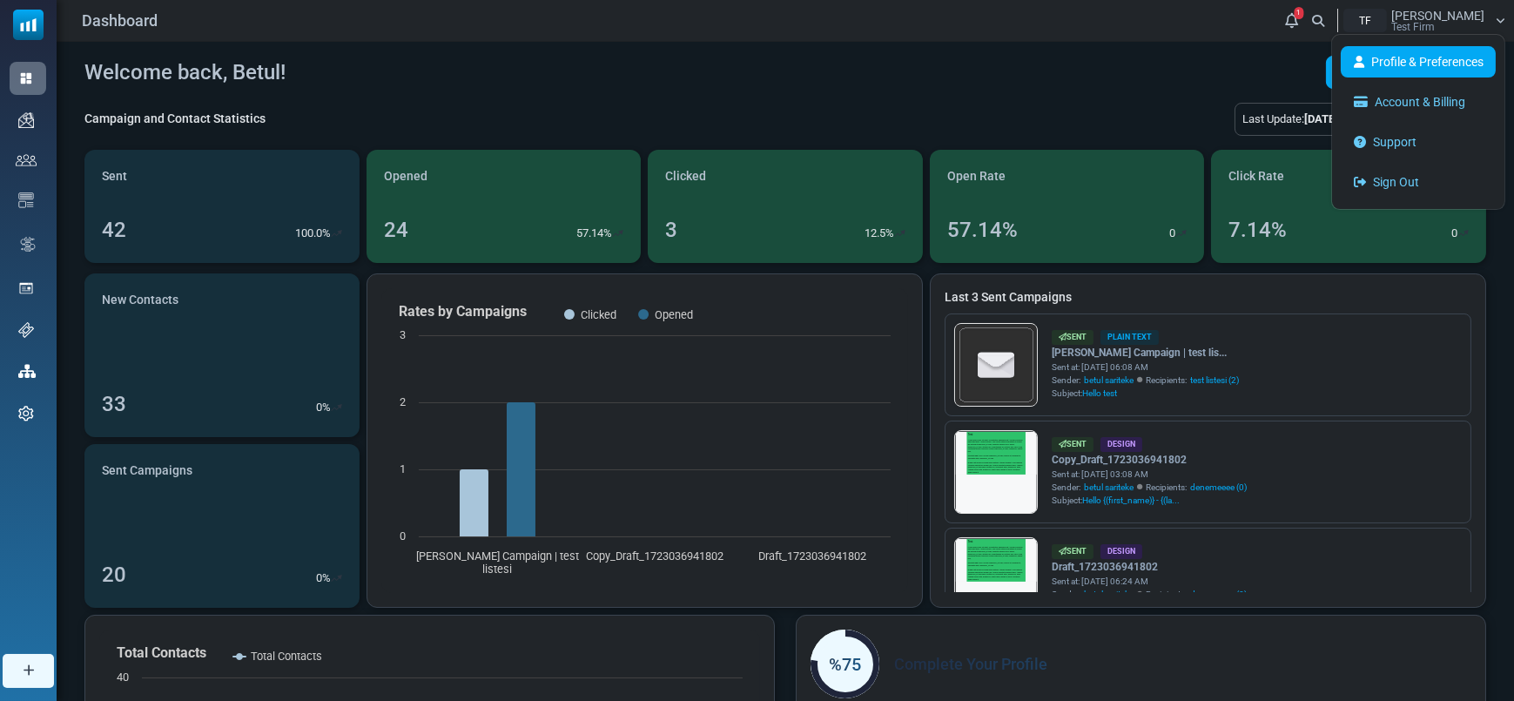
click at [1415, 73] on link "Profile & Preferences" at bounding box center [1417, 61] width 155 height 31
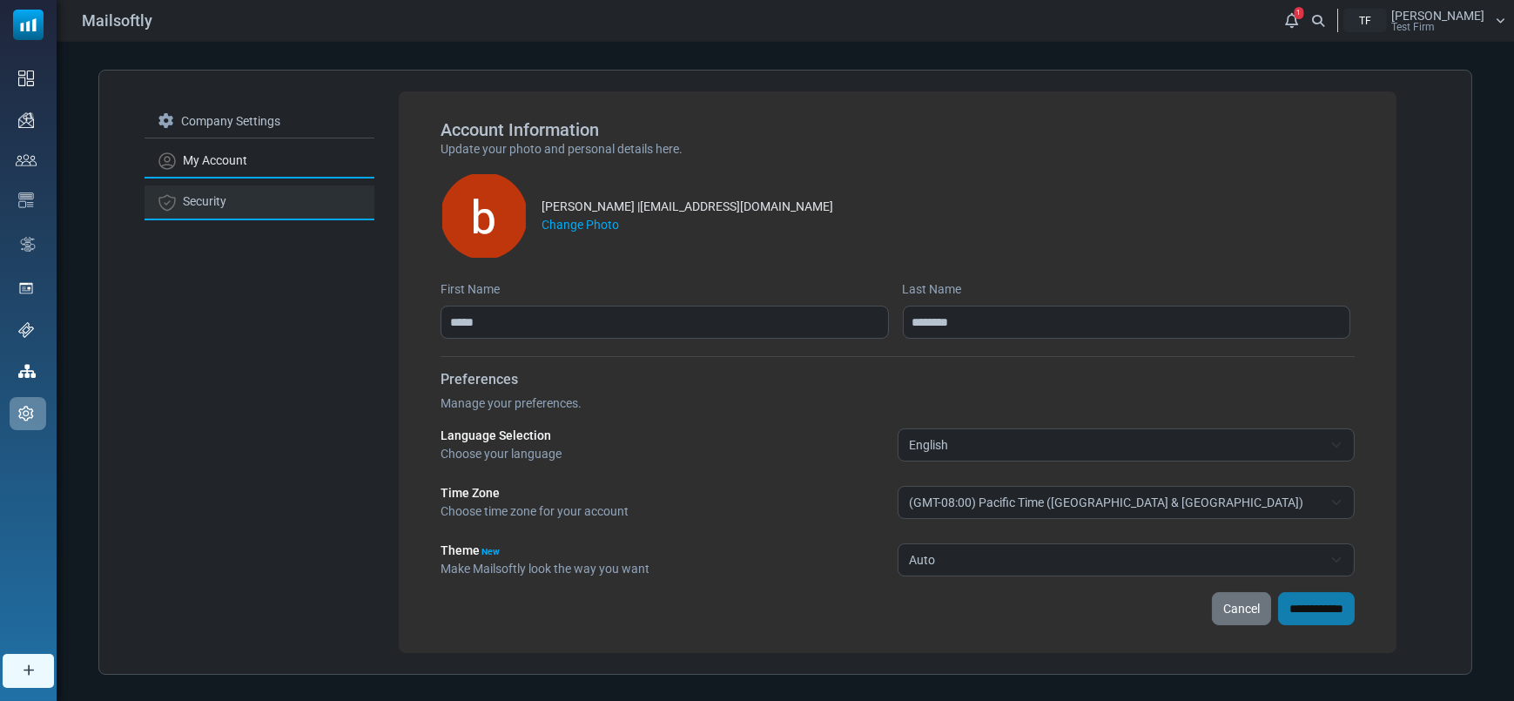
click at [245, 204] on link "Security" at bounding box center [259, 202] width 230 height 34
